Goal: Transaction & Acquisition: Purchase product/service

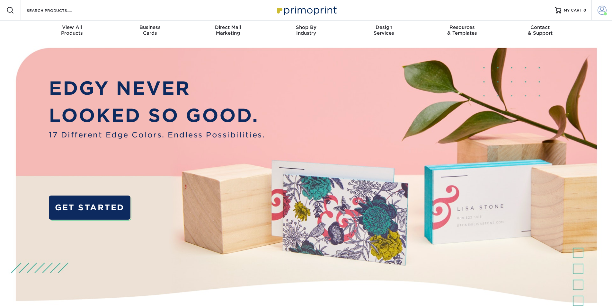
click at [605, 10] on span at bounding box center [601, 10] width 9 height 9
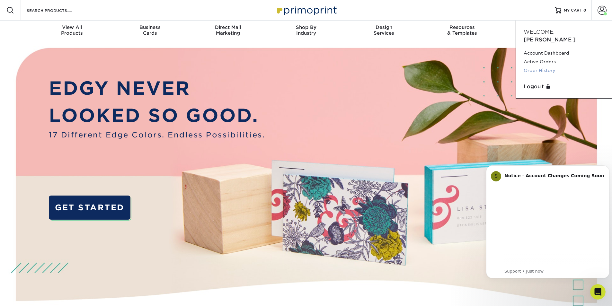
click at [530, 66] on link "Order History" at bounding box center [564, 70] width 81 height 9
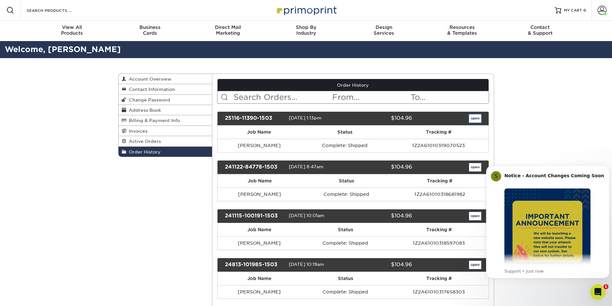
click at [474, 120] on link "open" at bounding box center [475, 118] width 12 height 8
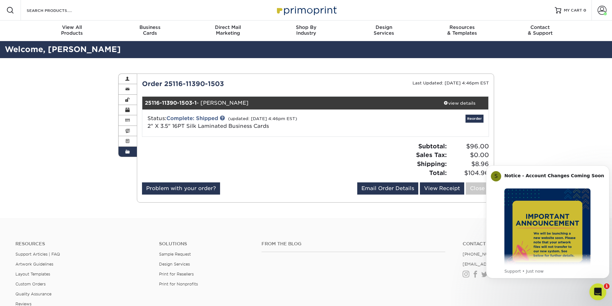
click at [596, 292] on icon "Open Intercom Messenger" at bounding box center [597, 291] width 11 height 11
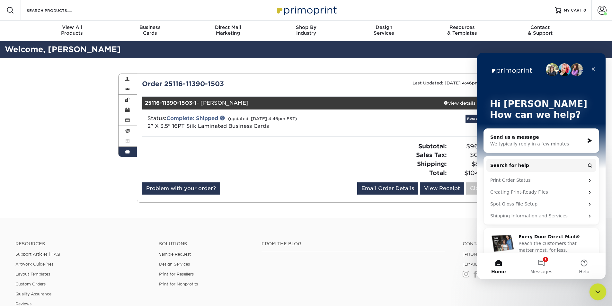
click at [591, 285] on div "Close Intercom Messenger" at bounding box center [596, 290] width 15 height 15
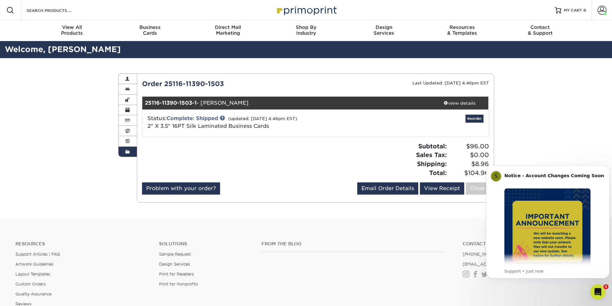
click at [522, 123] on div "Order History Account Overview Contact Information Change Password Address Book…" at bounding box center [306, 138] width 612 height 160
click at [531, 138] on div "Order History Account Overview Contact Information Change Password Address Book…" at bounding box center [306, 138] width 612 height 160
click at [74, 111] on div "Order History Account Overview Contact Information Change Password Address Book…" at bounding box center [306, 138] width 612 height 160
click at [592, 294] on div "Open Intercom Messenger" at bounding box center [596, 290] width 21 height 21
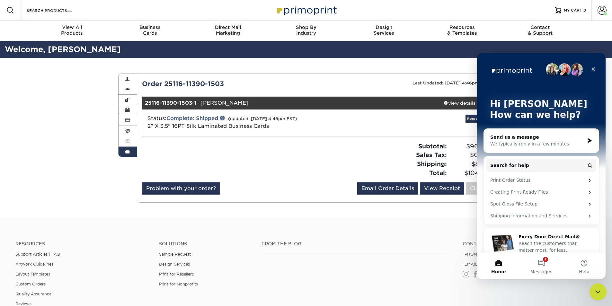
click at [594, 294] on icon "Close Intercom Messenger" at bounding box center [597, 291] width 8 height 8
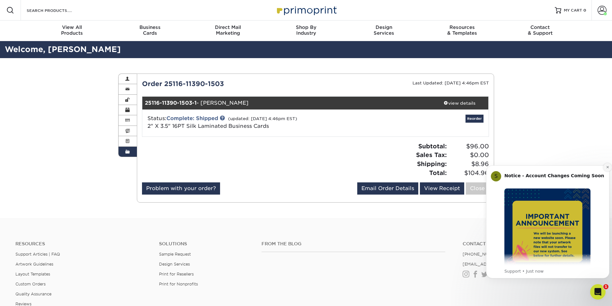
click at [606, 167] on icon "Dismiss notification" at bounding box center [608, 167] width 4 height 4
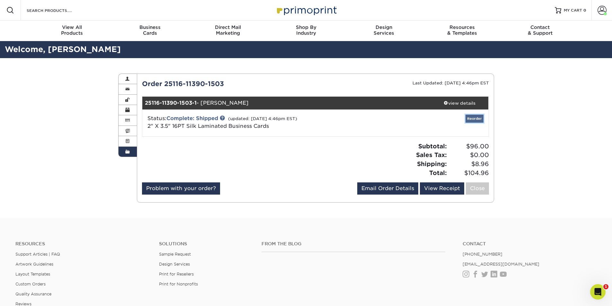
click at [476, 117] on link "Reorder" at bounding box center [474, 119] width 18 height 8
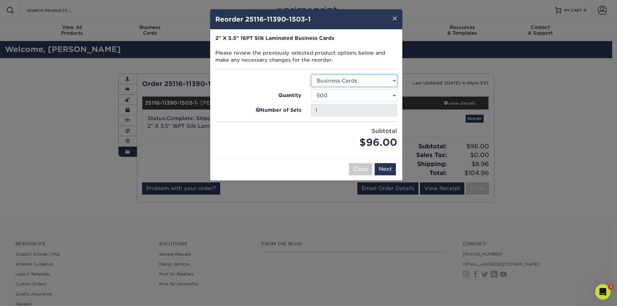
click at [346, 82] on select "Select Option Business Cards" at bounding box center [354, 81] width 86 height 12
click at [390, 169] on button "Next" at bounding box center [385, 169] width 21 height 12
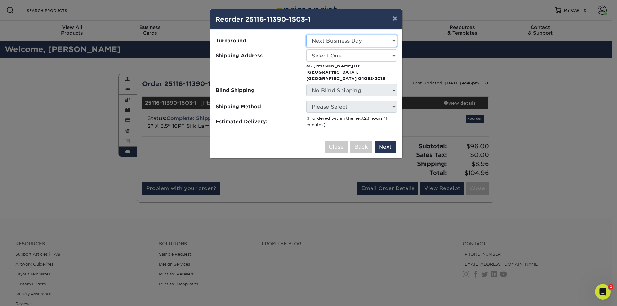
click at [340, 40] on select "Select One 2-4 Business Days 2 Day Next Business Day" at bounding box center [351, 41] width 91 height 12
click at [338, 57] on select "Select One ClearH2O Bradley" at bounding box center [351, 55] width 91 height 12
select select "203384"
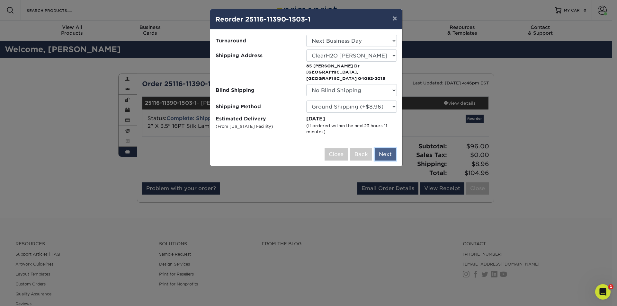
click at [383, 148] on button "Next" at bounding box center [385, 154] width 21 height 12
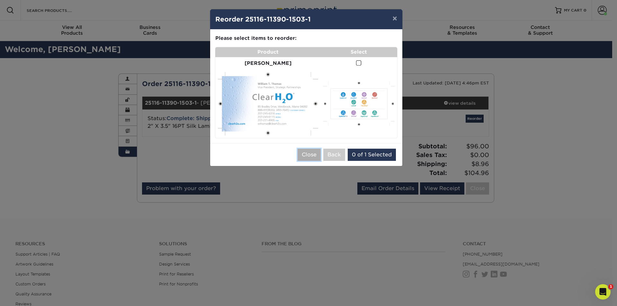
click at [308, 150] on button "Close" at bounding box center [308, 155] width 23 height 12
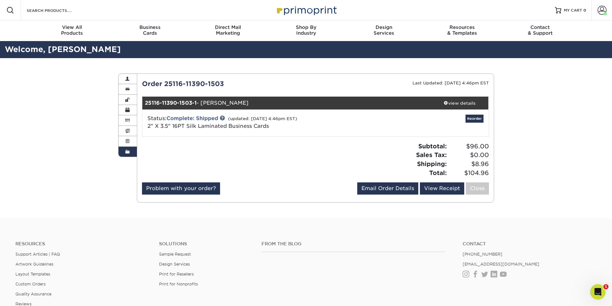
click at [128, 74] on link "Account Overview" at bounding box center [128, 79] width 19 height 10
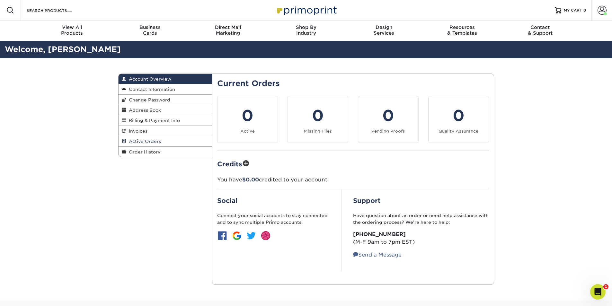
click at [146, 143] on span "Active Orders" at bounding box center [143, 141] width 35 height 5
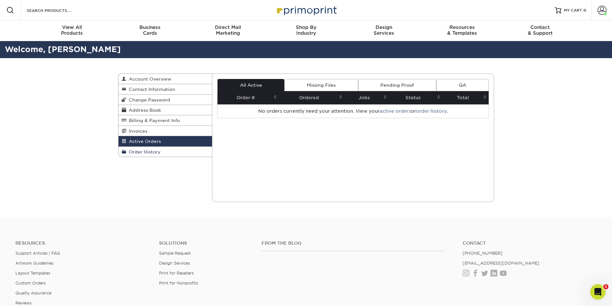
click at [146, 147] on link "Order History" at bounding box center [166, 152] width 94 height 10
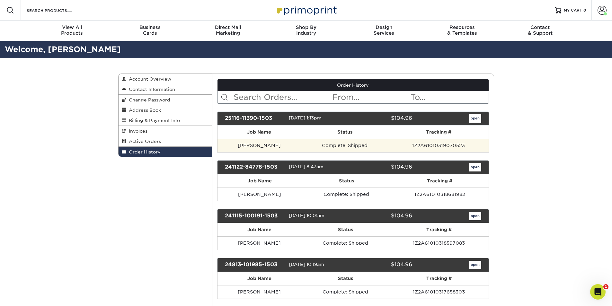
click at [433, 147] on td "1Z2A61010319070523" at bounding box center [439, 145] width 100 height 13
click at [249, 146] on td "Bill Thomas" at bounding box center [259, 145] width 84 height 13
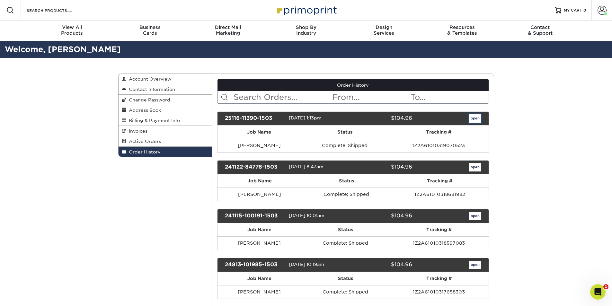
click at [477, 118] on link "open" at bounding box center [475, 118] width 12 height 8
click at [79, 31] on div "View All Products" at bounding box center [72, 30] width 78 height 12
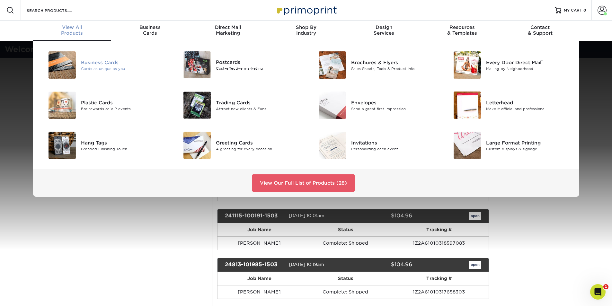
click at [100, 62] on div "Business Cards" at bounding box center [123, 62] width 85 height 7
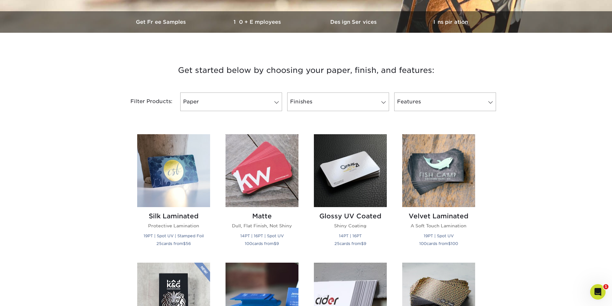
scroll to position [257, 0]
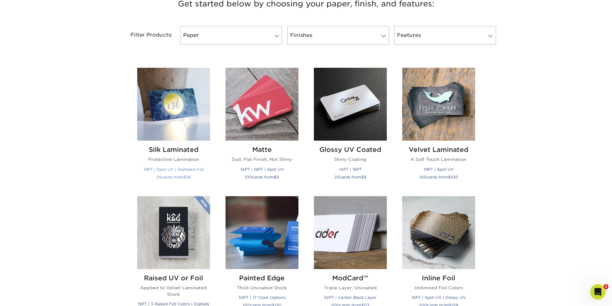
click at [165, 122] on img at bounding box center [173, 104] width 73 height 73
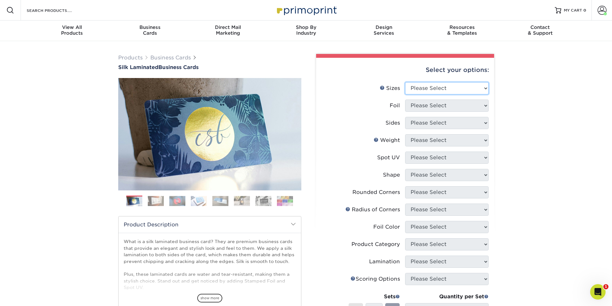
click at [445, 89] on select "Please Select 1.5" x 3.5" - Mini 1.75" x 3.5" - Mini 2" x 2" - Square 2" x 3" -…" at bounding box center [447, 88] width 84 height 12
select select "2.00x3.50"
click at [405, 82] on select "Please Select 1.5" x 3.5" - Mini 1.75" x 3.5" - Mini 2" x 2" - Square 2" x 3" -…" at bounding box center [447, 88] width 84 height 12
click at [445, 107] on select "Please Select Yes No" at bounding box center [447, 106] width 84 height 12
click at [405, 100] on select "Please Select Yes No" at bounding box center [447, 106] width 84 height 12
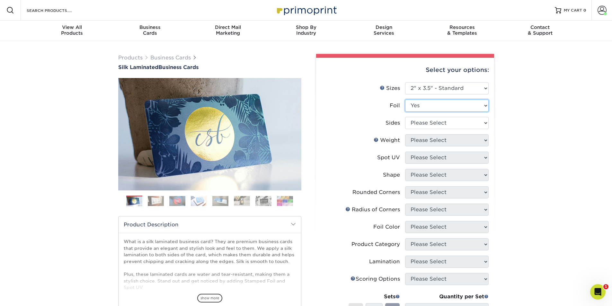
click at [446, 104] on select "Please Select Yes No" at bounding box center [447, 106] width 84 height 12
select select "0"
click at [405, 100] on select "Please Select Yes No" at bounding box center [447, 106] width 84 height 12
click at [430, 127] on select "Please Select Print Both Sides Print Front Only" at bounding box center [447, 123] width 84 height 12
click at [453, 123] on select "Please Select Print Both Sides Print Front Only" at bounding box center [447, 123] width 84 height 12
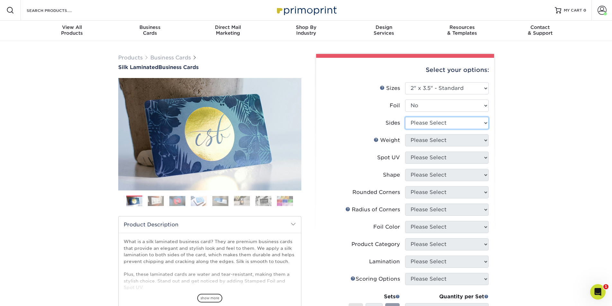
click at [454, 123] on select "Please Select Print Both Sides Print Front Only" at bounding box center [447, 123] width 84 height 12
select select "13abbda7-1d64-4f25-8bb2-c179b224825d"
click at [405, 117] on select "Please Select Print Both Sides Print Front Only" at bounding box center [447, 123] width 84 height 12
click at [441, 142] on select "Please Select 16PT" at bounding box center [447, 140] width 84 height 12
select select "16PT"
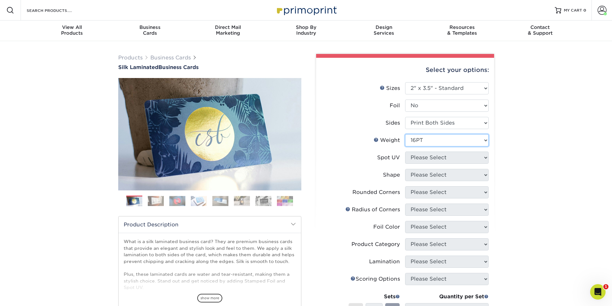
click at [405, 134] on select "Please Select 16PT" at bounding box center [447, 140] width 84 height 12
click at [439, 156] on select "Please Select No Spot UV Front and Back (Both Sides) Front Only Back Only" at bounding box center [447, 158] width 84 height 12
select select "3"
click at [405, 152] on select "Please Select No Spot UV Front and Back (Both Sides) Front Only Back Only" at bounding box center [447, 158] width 84 height 12
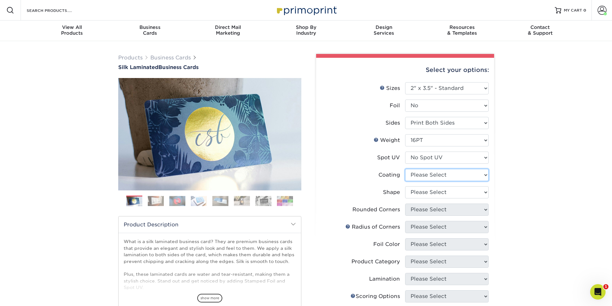
click at [440, 176] on select at bounding box center [447, 175] width 84 height 12
select select "3e7618de-abca-4bda-9f97-8b9129e913d8"
click at [405, 169] on select at bounding box center [447, 175] width 84 height 12
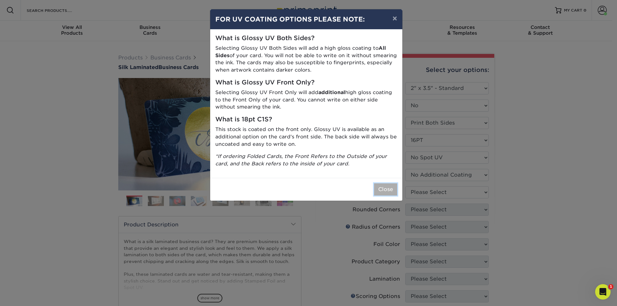
click at [380, 190] on button "Close" at bounding box center [385, 189] width 23 height 12
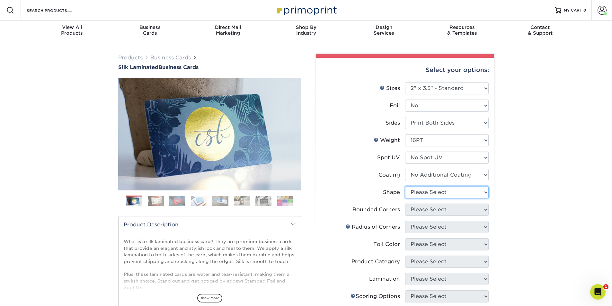
click at [427, 197] on select "Please Select Standard Oval" at bounding box center [447, 192] width 84 height 12
select select "standard"
click at [405, 186] on select "Please Select Standard Oval" at bounding box center [447, 192] width 84 height 12
click at [441, 211] on select "Please Select Yes - Round 2 Corners Yes - Round 4 Corners No" at bounding box center [447, 210] width 84 height 12
select select "0"
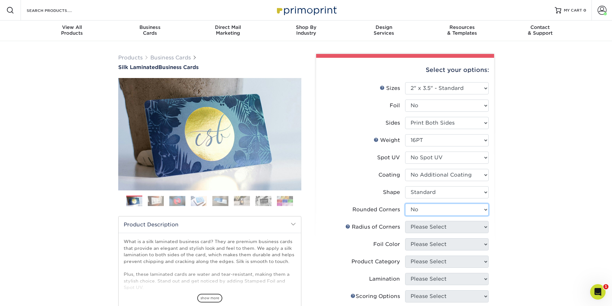
click at [405, 204] on select "Please Select Yes - Round 2 Corners Yes - Round 4 Corners No" at bounding box center [447, 210] width 84 height 12
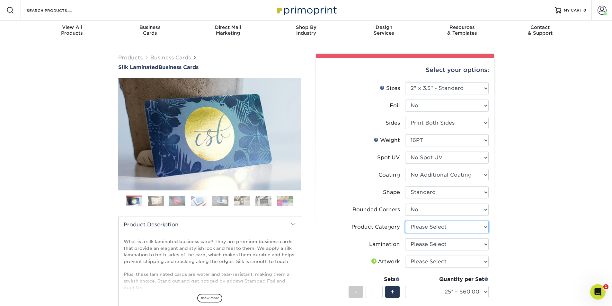
click at [434, 227] on select "Please Select Business Cards" at bounding box center [447, 227] width 84 height 12
select select "3b5148f1-0588-4f88-a218-97bcfdce65c1"
click at [405, 221] on select "Please Select Business Cards" at bounding box center [447, 227] width 84 height 12
click at [445, 243] on select "Please Select Silk" at bounding box center [447, 244] width 84 height 12
select select "ccacb42f-45f7-42d3-bbd3-7c8421cf37f0"
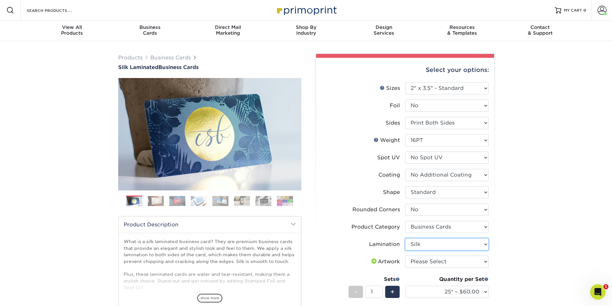
click at [405, 238] on select "Please Select Silk" at bounding box center [447, 244] width 84 height 12
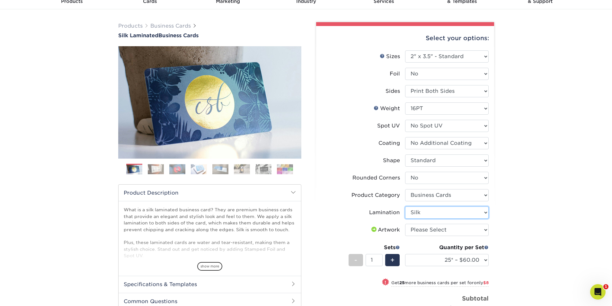
scroll to position [32, 0]
click at [428, 233] on select "Please Select I will upload files I need a design - $100" at bounding box center [447, 230] width 84 height 12
select select "upload"
click at [405, 224] on select "Please Select I will upload files I need a design - $100" at bounding box center [447, 230] width 84 height 12
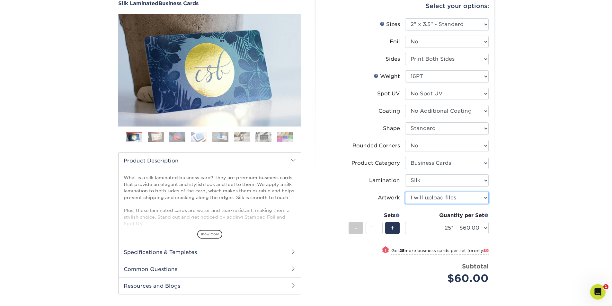
scroll to position [64, 0]
click at [460, 231] on select "25* – $60.00 50* – $68.00 75* – $76.00 100* – $84.00 250* – $92.00 500 – $96.00…" at bounding box center [447, 228] width 84 height 12
select select "500 – $96.00"
click at [405, 222] on select "25* – $60.00 50* – $68.00 75* – $76.00 100* – $84.00 250* – $92.00 500 – $96.00…" at bounding box center [447, 228] width 84 height 12
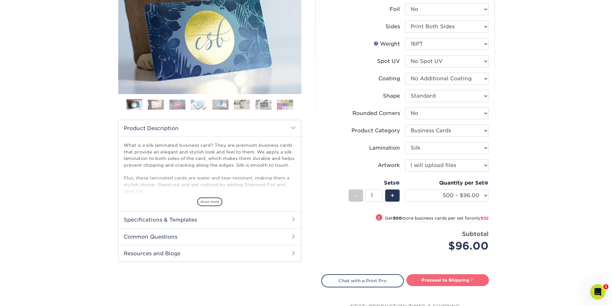
click at [461, 284] on link "Proceed to Shipping" at bounding box center [447, 280] width 83 height 12
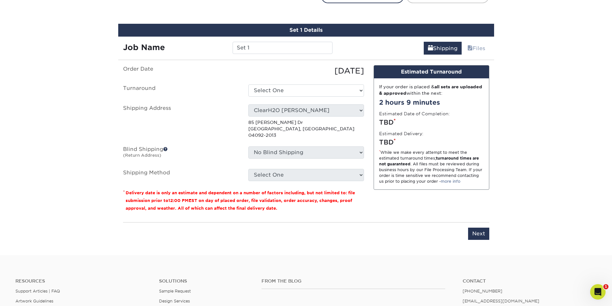
scroll to position [388, 0]
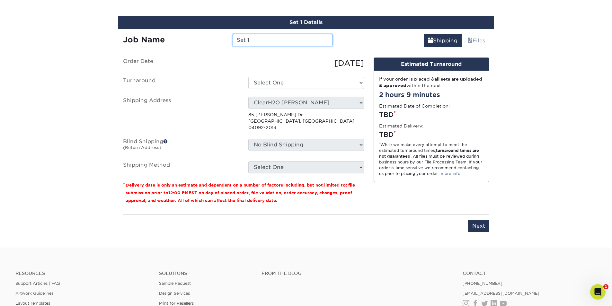
click at [260, 39] on input "Set 1" at bounding box center [283, 40] width 100 height 12
type input "[PERSON_NAME]"
click at [281, 77] on select "Select One 2-4 Business Days 2 Day Next Business Day" at bounding box center [306, 83] width 116 height 12
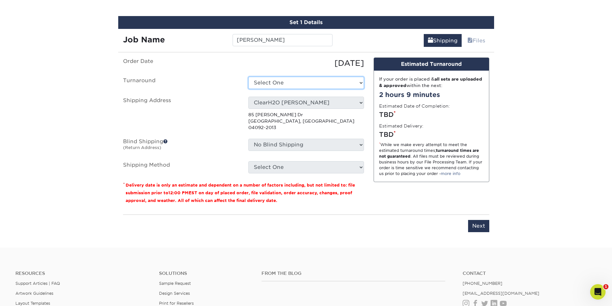
select select "daeee239-1cf4-403f-860f-e366b9ee29d2"
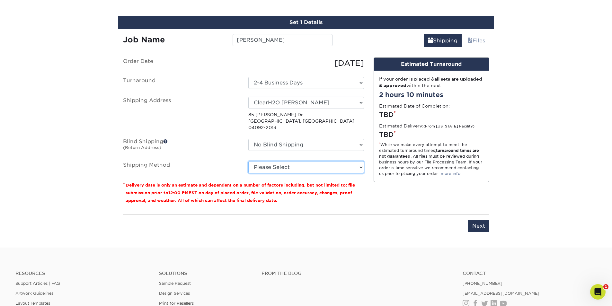
click at [274, 161] on select "Please Select Ground Shipping (+$8.96) 3 Day Shipping Service (+$15.33) 2 Day A…" at bounding box center [306, 167] width 116 height 12
select select "03"
click at [248, 161] on select "Please Select Ground Shipping (+$8.96) 3 Day Shipping Service (+$15.33) 2 Day A…" at bounding box center [306, 167] width 116 height 12
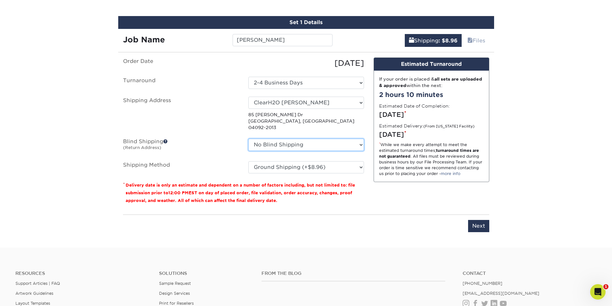
click at [272, 139] on select "No Blind Shipping ClearH2O Bradley + Add New Address" at bounding box center [306, 145] width 116 height 12
click at [271, 139] on select "No Blind Shipping ClearH2O Bradley + Add New Address" at bounding box center [306, 145] width 116 height 12
click at [475, 220] on input "Next" at bounding box center [478, 226] width 21 height 12
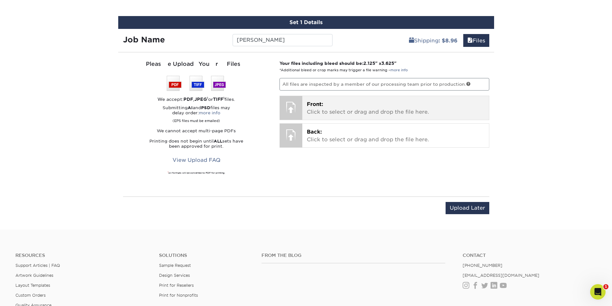
click at [368, 111] on p "Front: Click to select or drag and drop the file here." at bounding box center [396, 108] width 178 height 15
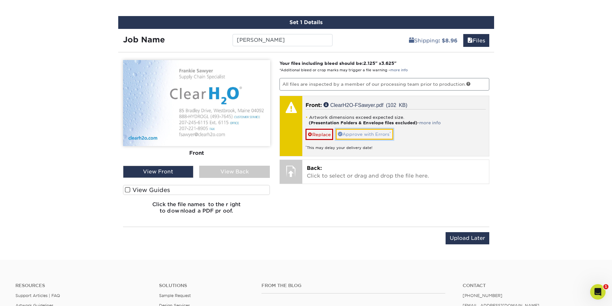
click at [372, 137] on link "Approve with Errors *" at bounding box center [365, 134] width 58 height 11
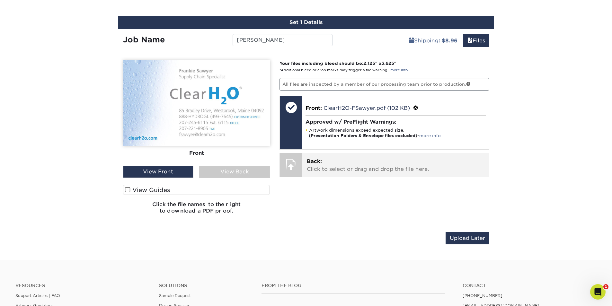
click at [341, 169] on p "Back: Click to select or drag and drop the file here." at bounding box center [396, 165] width 178 height 15
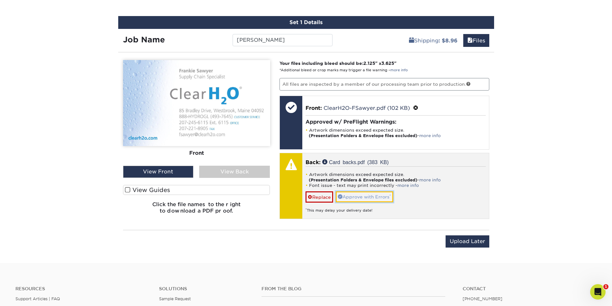
click at [360, 196] on link "Approve with Errors *" at bounding box center [365, 196] width 58 height 11
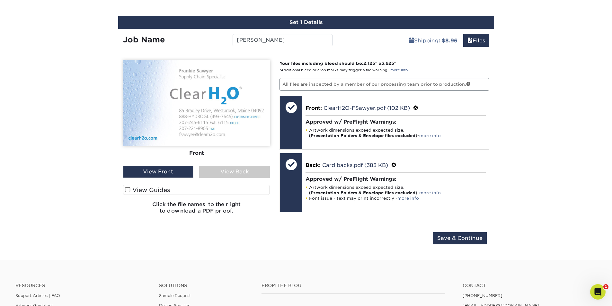
click at [206, 172] on div "View Back" at bounding box center [234, 172] width 71 height 12
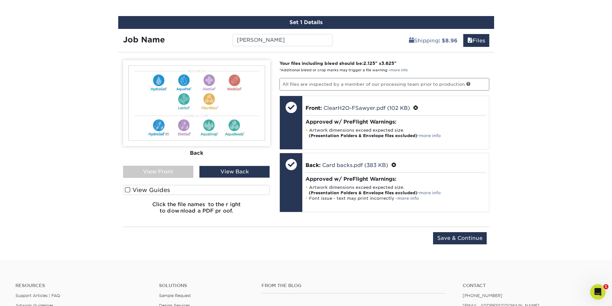
click at [176, 171] on div "View Front" at bounding box center [158, 172] width 71 height 12
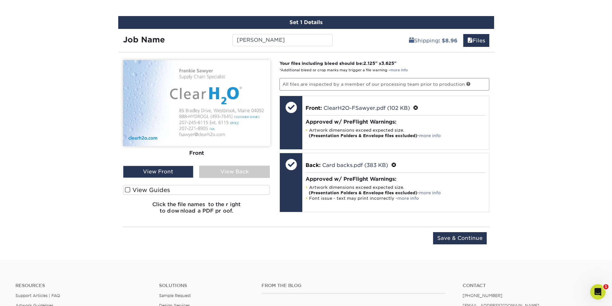
click at [160, 188] on label "View Guides" at bounding box center [196, 190] width 147 height 10
click at [0, 0] on input "View Guides" at bounding box center [0, 0] width 0 height 0
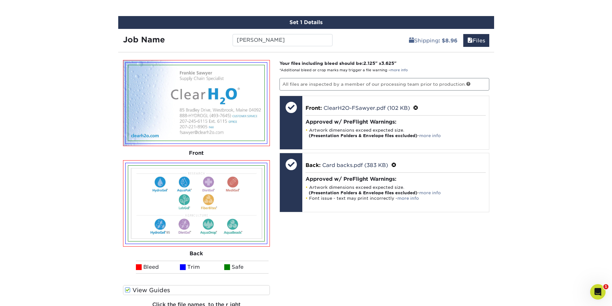
click at [127, 291] on span at bounding box center [127, 290] width 5 height 6
click at [0, 0] on input "View Guides" at bounding box center [0, 0] width 0 height 0
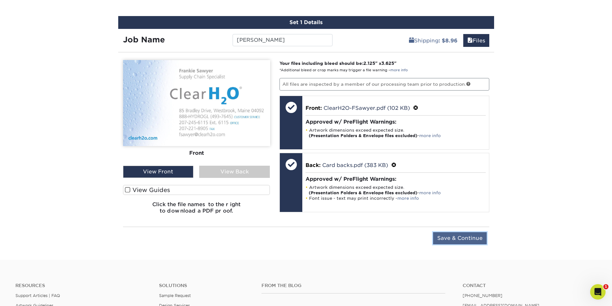
click at [466, 242] on input "Save & Continue" at bounding box center [460, 238] width 54 height 12
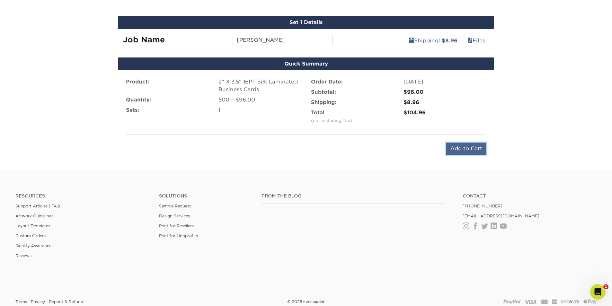
click at [477, 146] on input "Add to Cart" at bounding box center [466, 149] width 40 height 12
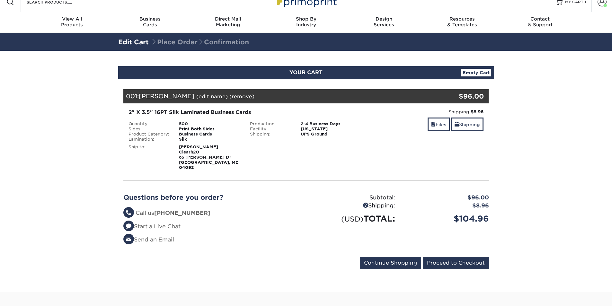
scroll to position [32, 0]
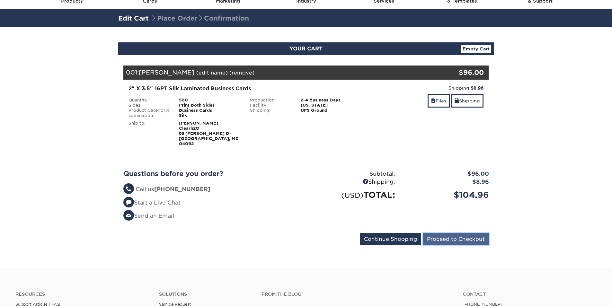
click at [444, 236] on input "Proceed to Checkout" at bounding box center [456, 239] width 66 height 12
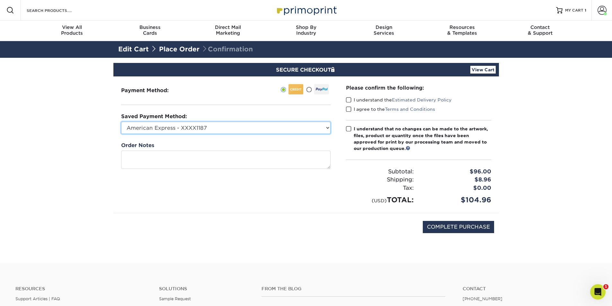
click at [192, 126] on select "American Express - XXXX1187 American Express - XXXX1344 New Credit Card" at bounding box center [225, 128] width 209 height 12
select select "68897"
click at [121, 122] on select "American Express - XXXX1187 American Express - XXXX1344 New Credit Card" at bounding box center [225, 128] width 209 height 12
click at [349, 100] on span at bounding box center [348, 100] width 5 height 6
click at [0, 0] on input "I understand the Estimated Delivery Policy" at bounding box center [0, 0] width 0 height 0
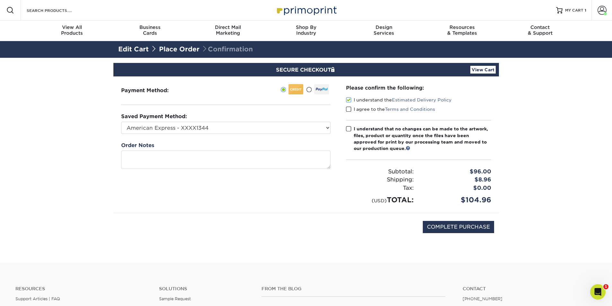
click at [350, 107] on span at bounding box center [348, 109] width 5 height 6
click at [0, 0] on input "I agree to the Terms and Conditions" at bounding box center [0, 0] width 0 height 0
click at [347, 126] on span at bounding box center [348, 129] width 5 height 6
click at [0, 0] on input "I understand that no changes can be made to the artwork, files, product or quan…" at bounding box center [0, 0] width 0 height 0
click at [471, 226] on input "COMPLETE PURCHASE" at bounding box center [458, 227] width 71 height 12
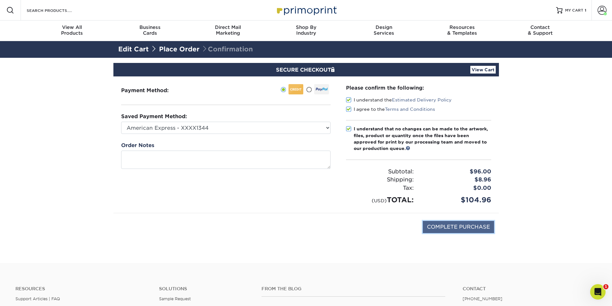
type input "PROCESSING, PLEASE WAIT..."
